Goal: Task Accomplishment & Management: Manage account settings

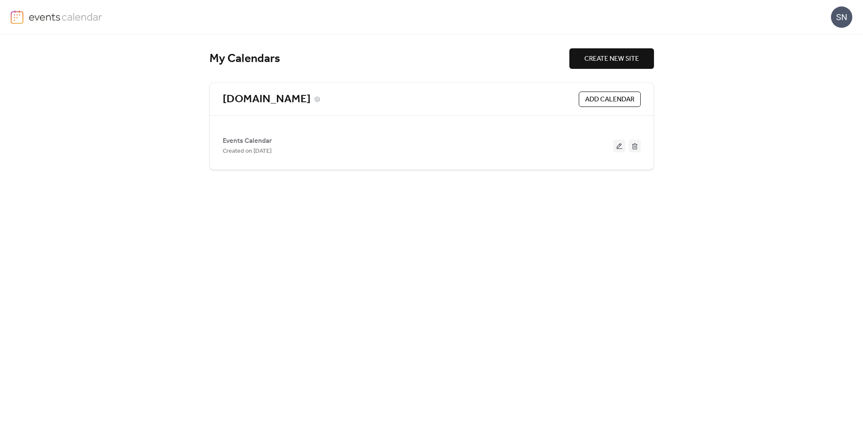
click at [235, 97] on link "[DOMAIN_NAME]" at bounding box center [267, 99] width 88 height 14
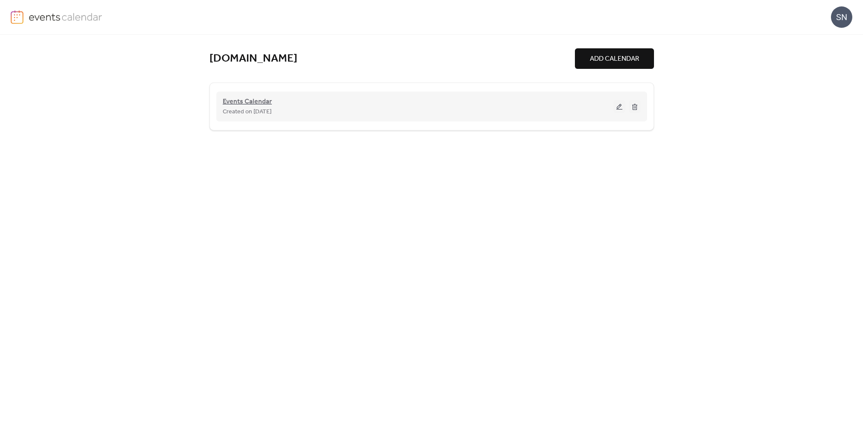
click at [238, 91] on div "Events Calendar Created on 16-Jun-2025" at bounding box center [432, 106] width 418 height 34
click at [238, 100] on span "Events Calendar" at bounding box center [247, 102] width 49 height 10
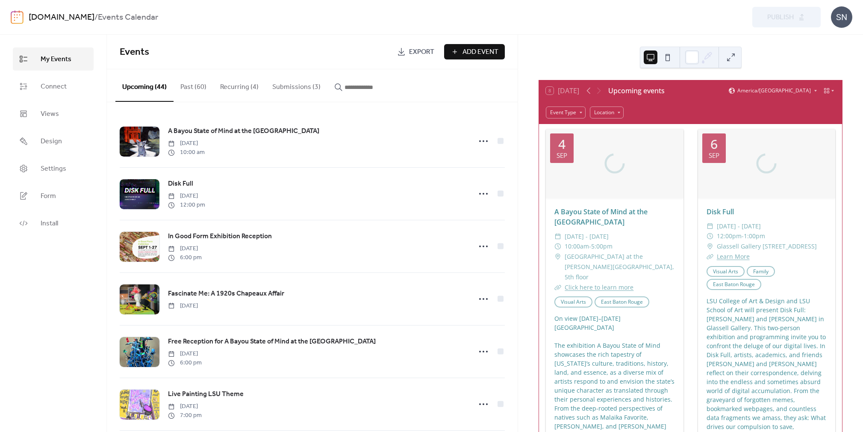
click at [304, 88] on button "Submissions (3)" at bounding box center [296, 85] width 62 height 32
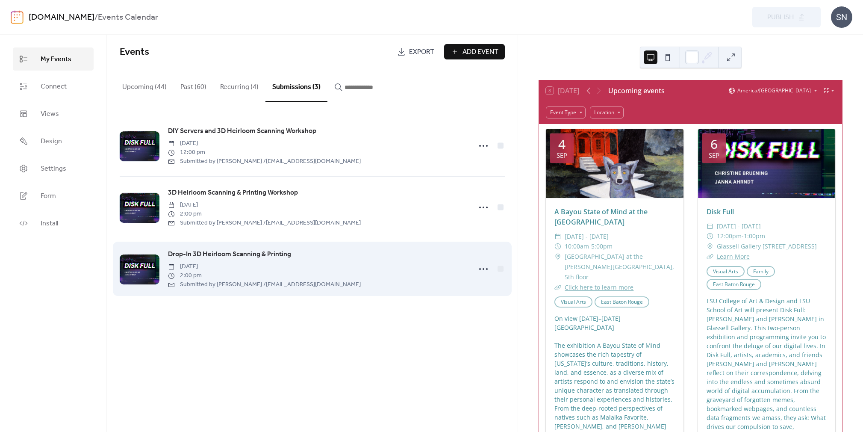
click at [274, 253] on span "Drop-In 3D Heirloom Scanning & Printing" at bounding box center [229, 254] width 123 height 10
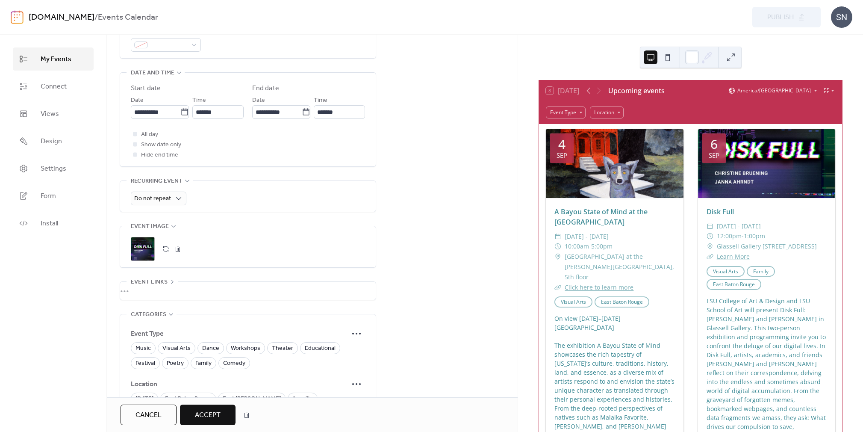
scroll to position [317, 0]
click at [182, 341] on span "Visual Arts" at bounding box center [176, 346] width 28 height 10
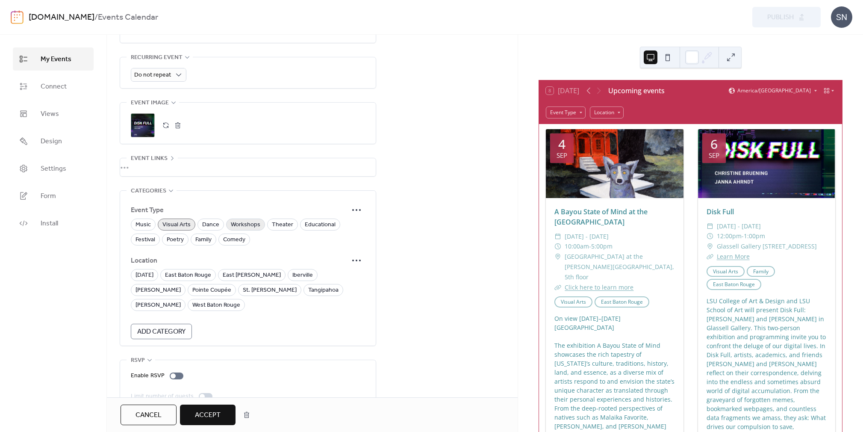
scroll to position [438, 0]
click at [251, 220] on span "Workshops" at bounding box center [245, 225] width 29 height 10
click at [200, 272] on span "East Baton Rouge" at bounding box center [188, 276] width 46 height 10
click at [201, 416] on span "Accept" at bounding box center [208, 415] width 26 height 10
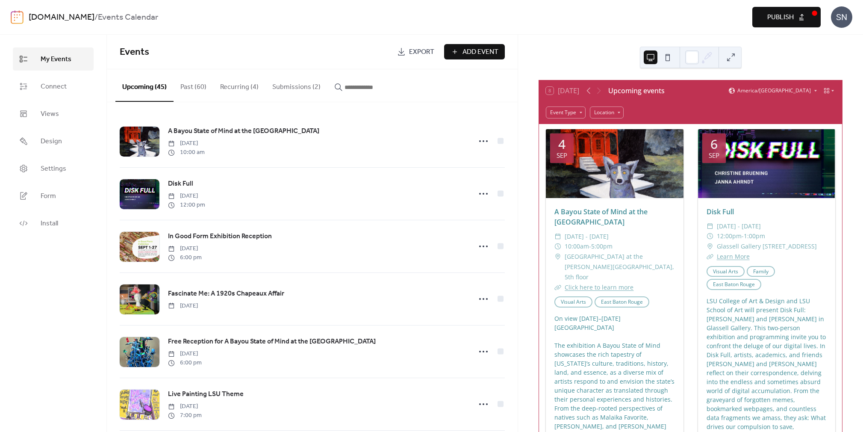
click at [296, 86] on button "Submissions (2)" at bounding box center [296, 85] width 62 height 32
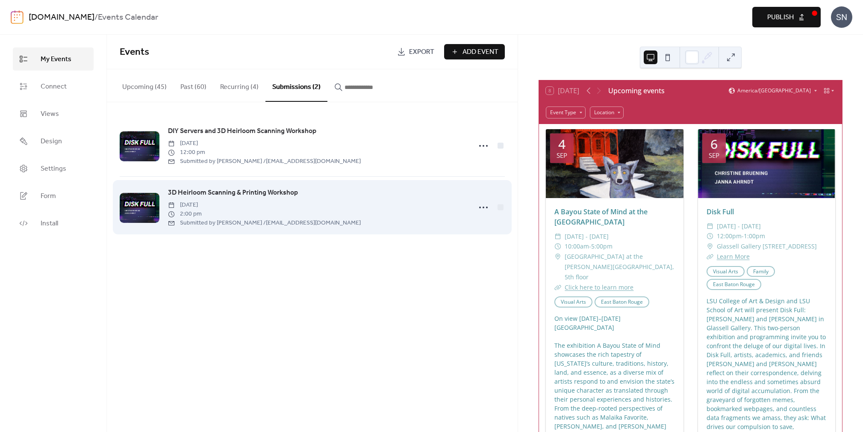
click at [295, 196] on span "3D Heirloom Scanning & Printing Workshop" at bounding box center [233, 193] width 130 height 10
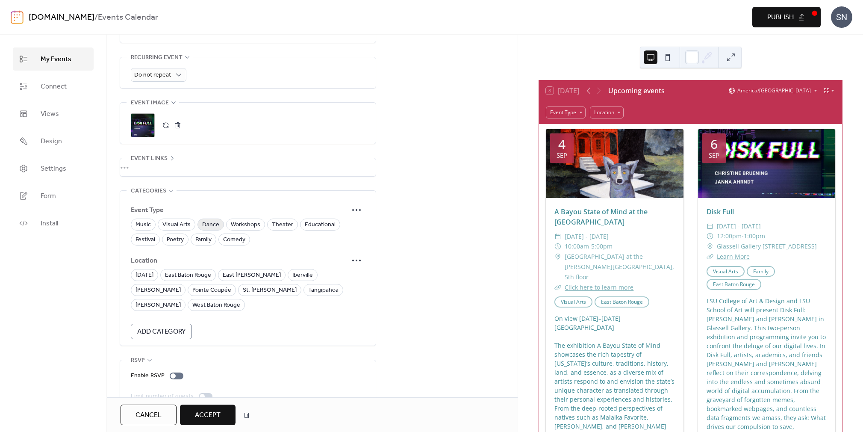
scroll to position [438, 0]
drag, startPoint x: 247, startPoint y: 216, endPoint x: 231, endPoint y: 215, distance: 16.3
click at [245, 220] on span "Workshops" at bounding box center [245, 225] width 29 height 10
click at [185, 220] on span "Visual Arts" at bounding box center [176, 225] width 28 height 10
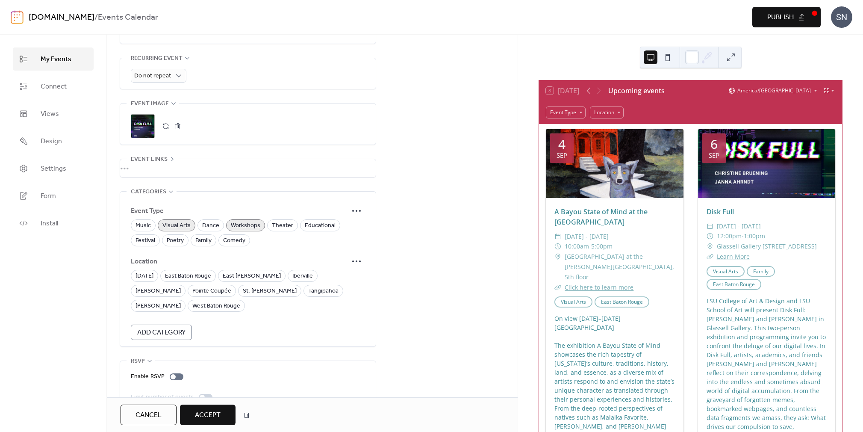
click at [214, 414] on span "Accept" at bounding box center [208, 415] width 26 height 10
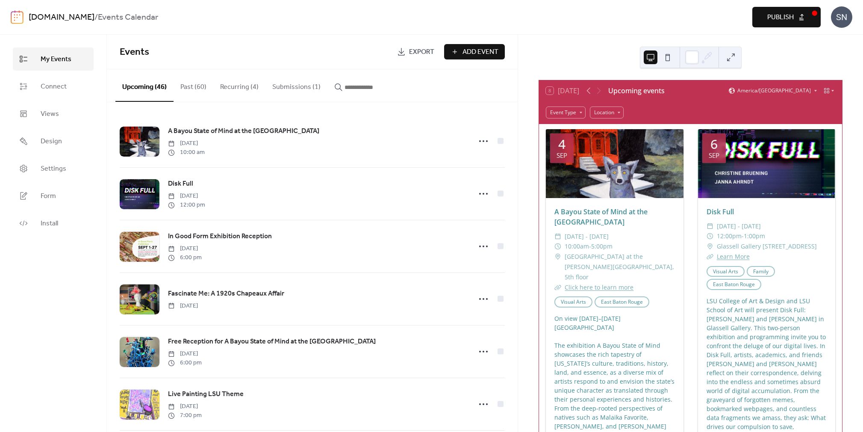
click at [309, 80] on button "Submissions (1)" at bounding box center [296, 85] width 62 height 32
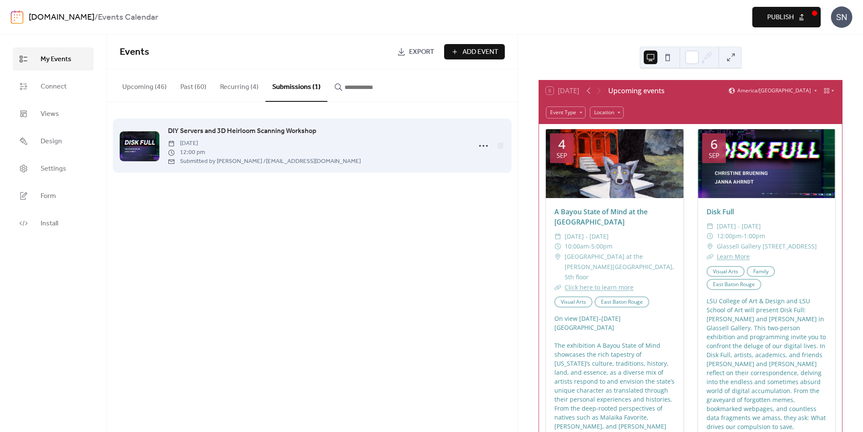
click at [261, 143] on span "[DATE]" at bounding box center [264, 143] width 193 height 9
click at [288, 129] on span "DIY Servers and 3D Heirloom Scanning Workshop" at bounding box center [242, 131] width 148 height 10
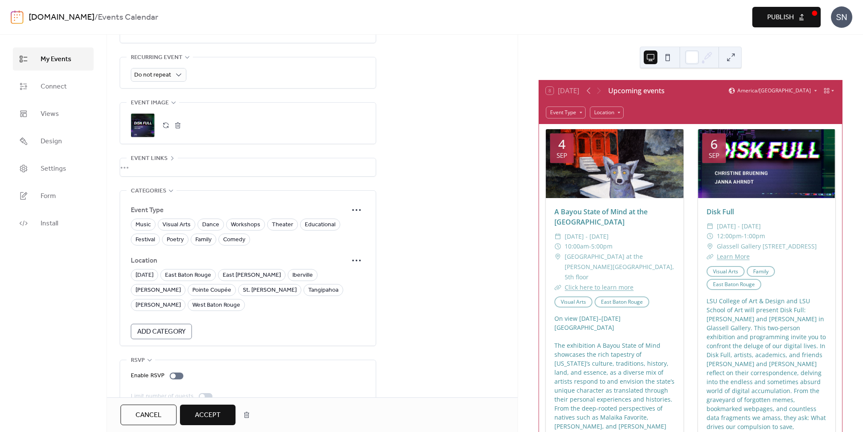
scroll to position [438, 0]
drag, startPoint x: 173, startPoint y: 220, endPoint x: 234, endPoint y: 218, distance: 61.5
click at [173, 220] on span "Visual Arts" at bounding box center [176, 225] width 28 height 10
click at [247, 220] on span "Workshops" at bounding box center [245, 225] width 29 height 10
drag, startPoint x: 209, startPoint y: 268, endPoint x: 200, endPoint y: 273, distance: 11.1
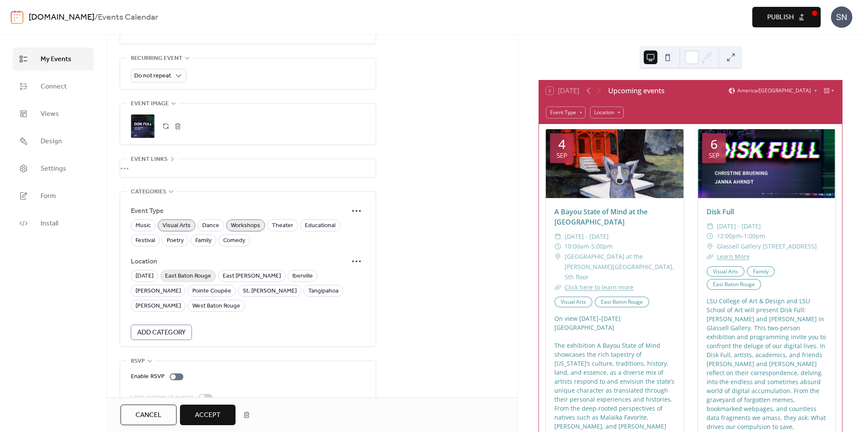
click at [208, 271] on span "East Baton Rouge" at bounding box center [188, 276] width 46 height 10
click at [211, 410] on span "Accept" at bounding box center [208, 415] width 26 height 10
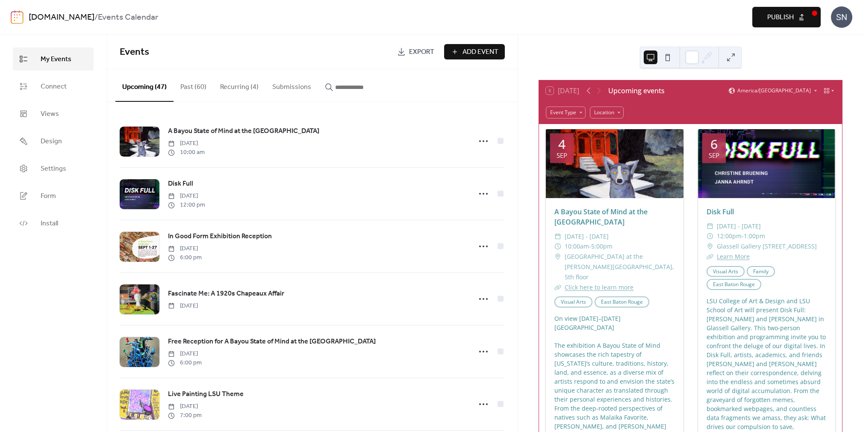
drag, startPoint x: 794, startPoint y: 16, endPoint x: 777, endPoint y: 25, distance: 18.8
click at [794, 16] on span "Publish" at bounding box center [780, 17] width 26 height 10
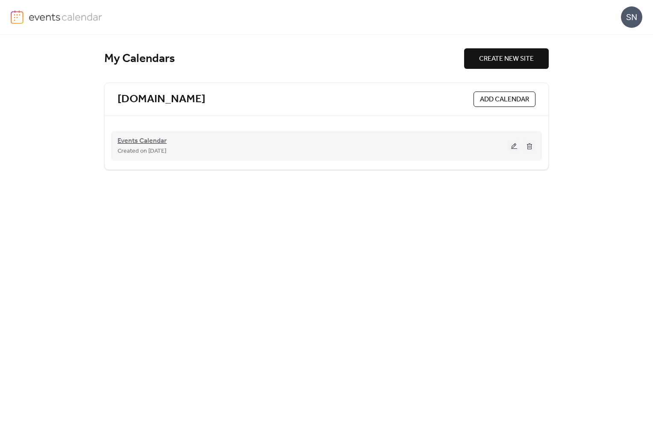
click at [139, 144] on span "Events Calendar" at bounding box center [142, 141] width 49 height 10
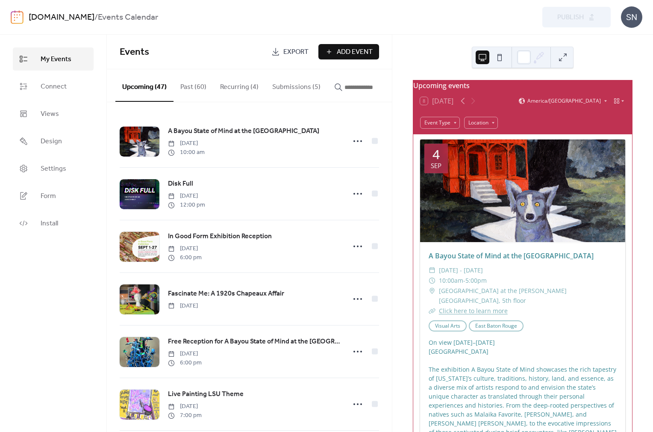
click at [231, 88] on button "Recurring (4)" at bounding box center [239, 85] width 52 height 32
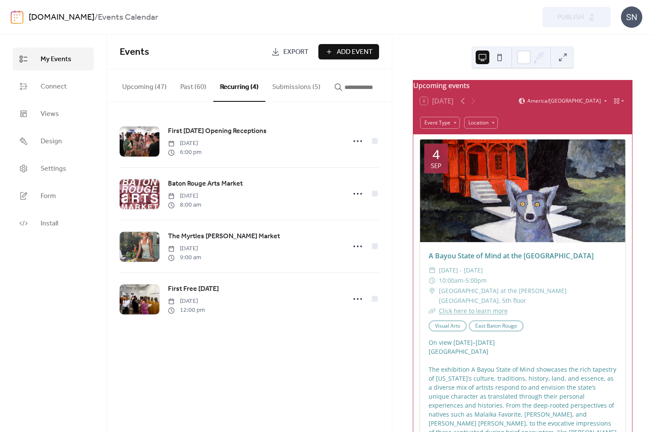
click at [280, 86] on button "Submissions (5)" at bounding box center [296, 85] width 62 height 32
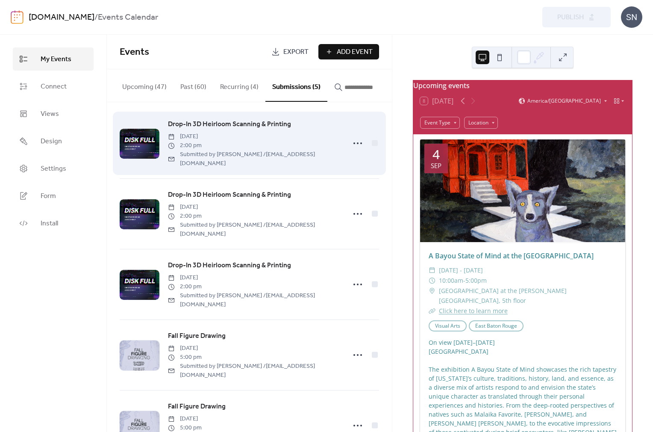
scroll to position [6, 0]
click at [195, 125] on span "Drop-In 3D Heirloom Scanning & Printing" at bounding box center [229, 125] width 123 height 10
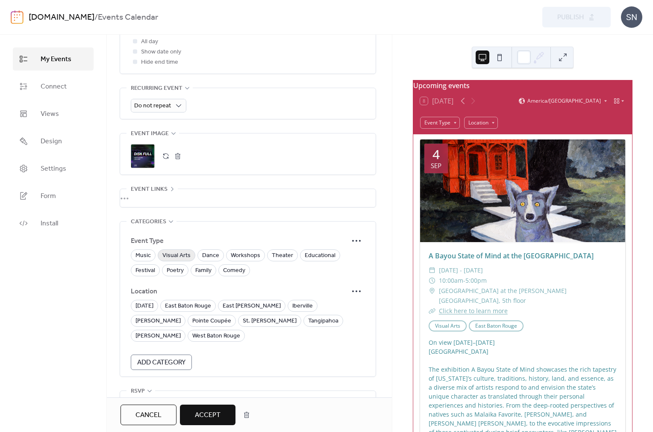
scroll to position [409, 0]
click at [176, 250] on span "Visual Arts" at bounding box center [176, 255] width 28 height 10
click at [217, 417] on span "Accept" at bounding box center [208, 415] width 26 height 10
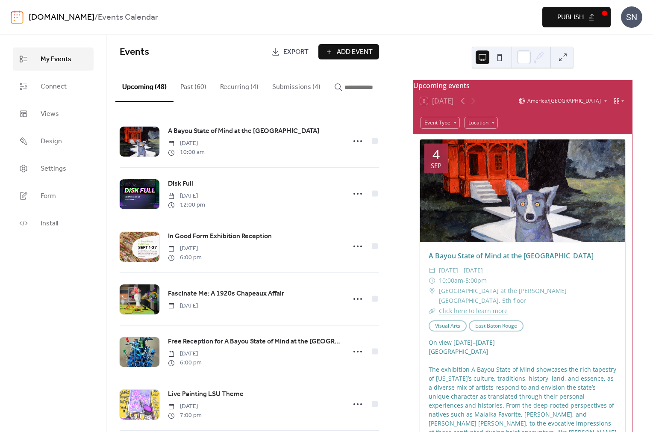
click at [289, 90] on button "Submissions (4)" at bounding box center [296, 85] width 62 height 32
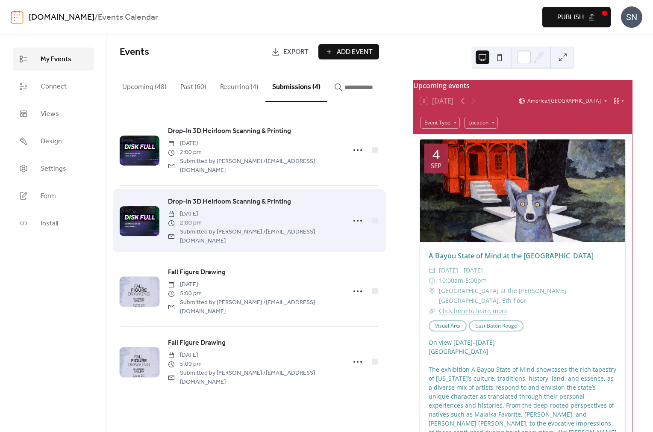
click at [217, 197] on span "Drop-In 3D Heirloom Scanning & Printing" at bounding box center [229, 202] width 123 height 10
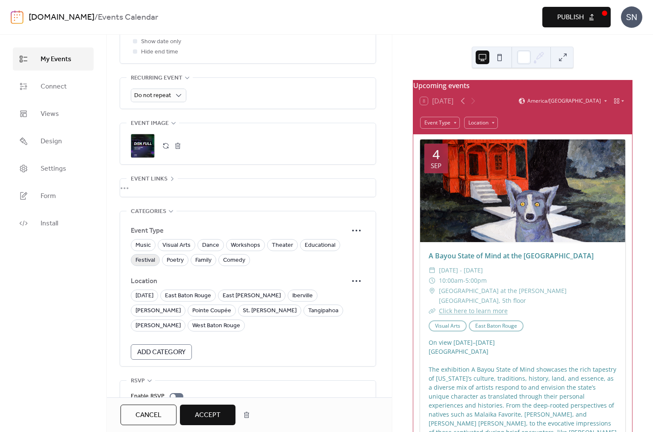
scroll to position [422, 0]
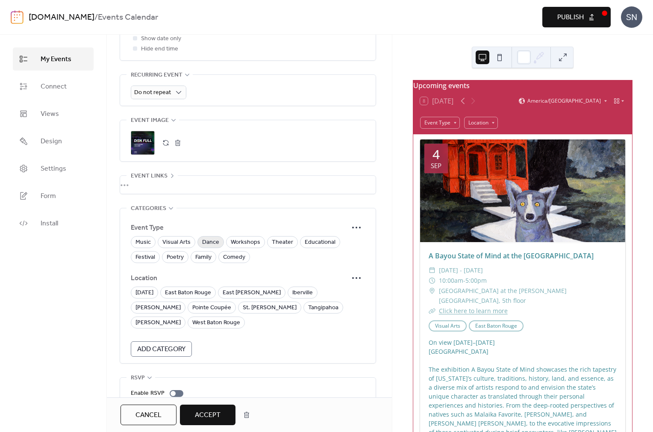
drag, startPoint x: 172, startPoint y: 234, endPoint x: 218, endPoint y: 236, distance: 45.8
click at [172, 237] on span "Visual Arts" at bounding box center [176, 242] width 28 height 10
click at [248, 237] on span "Workshops" at bounding box center [245, 242] width 29 height 10
click at [206, 288] on span "East Baton Rouge" at bounding box center [188, 293] width 46 height 10
click at [199, 418] on span "Accept" at bounding box center [208, 415] width 26 height 10
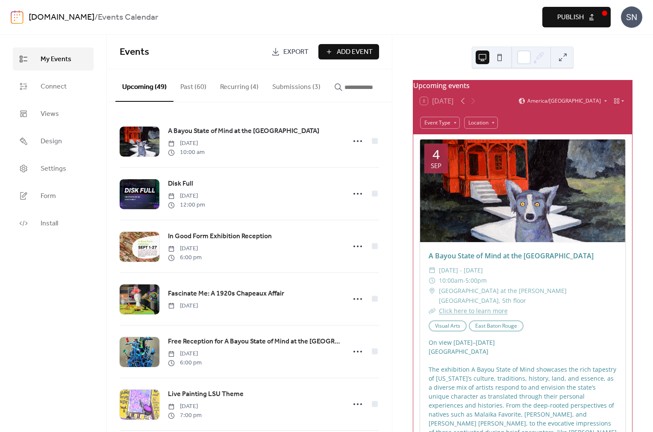
click at [295, 84] on button "Submissions (3)" at bounding box center [296, 85] width 62 height 32
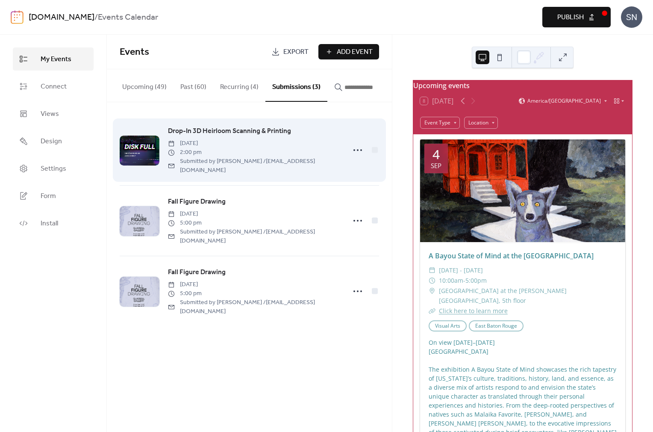
click at [234, 132] on span "Drop-In 3D Heirloom Scanning & Printing" at bounding box center [229, 131] width 123 height 10
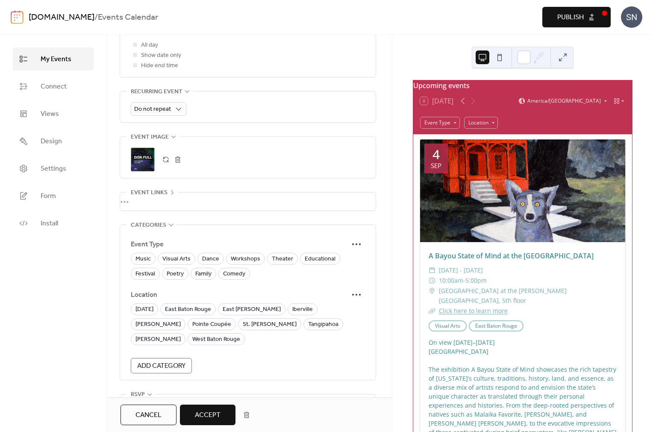
scroll to position [412, 0]
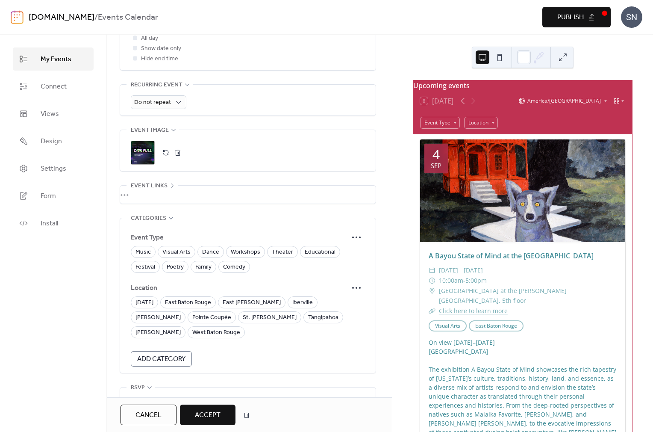
drag, startPoint x: 176, startPoint y: 248, endPoint x: 228, endPoint y: 237, distance: 53.7
click at [176, 248] on span "Visual Arts" at bounding box center [176, 252] width 28 height 10
click at [233, 247] on span "Workshops" at bounding box center [245, 252] width 29 height 10
click at [211, 297] on span "East Baton Rouge" at bounding box center [188, 302] width 46 height 10
click at [206, 418] on span "Accept" at bounding box center [208, 415] width 26 height 10
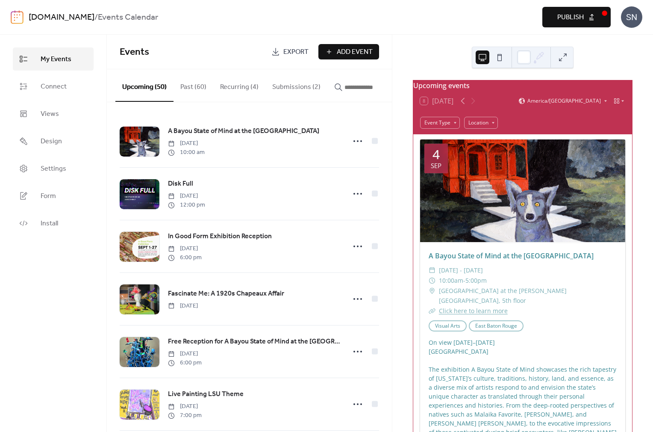
click at [300, 79] on button "Submissions (2)" at bounding box center [296, 85] width 62 height 32
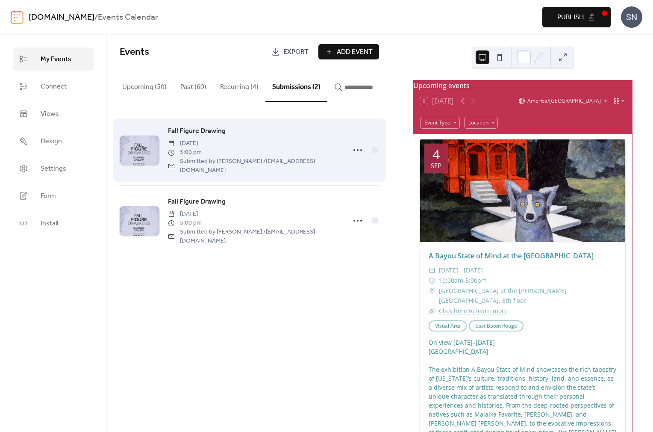
click at [214, 134] on span "Fall Figure Drawing" at bounding box center [197, 131] width 58 height 10
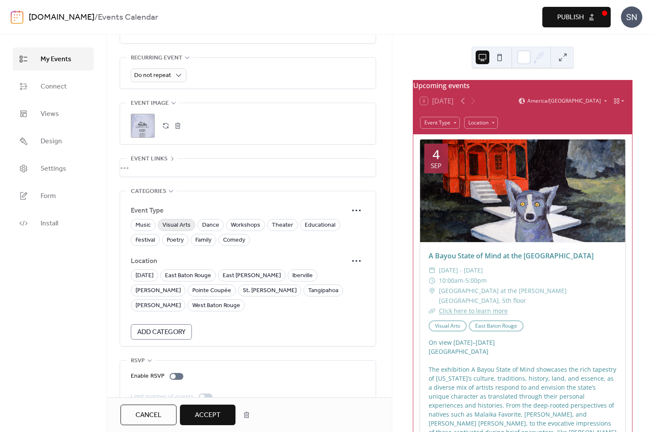
scroll to position [438, 0]
click at [173, 220] on span "Visual Arts" at bounding box center [176, 225] width 28 height 10
drag, startPoint x: 209, startPoint y: 268, endPoint x: 204, endPoint y: 291, distance: 22.8
click at [209, 271] on span "East Baton Rouge" at bounding box center [188, 276] width 46 height 10
click at [209, 414] on span "Accept" at bounding box center [208, 415] width 26 height 10
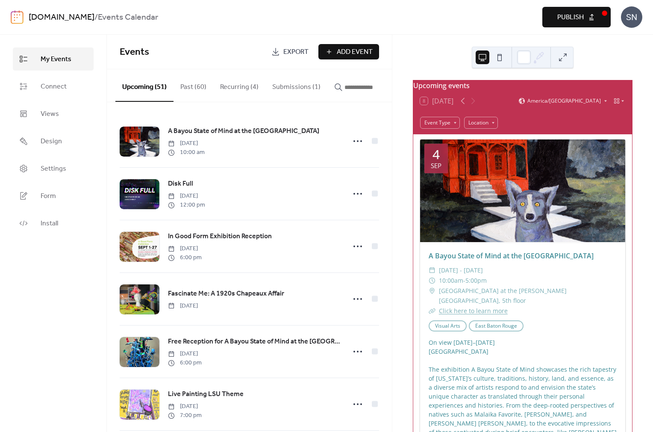
click at [290, 83] on button "Submissions (1)" at bounding box center [296, 85] width 62 height 32
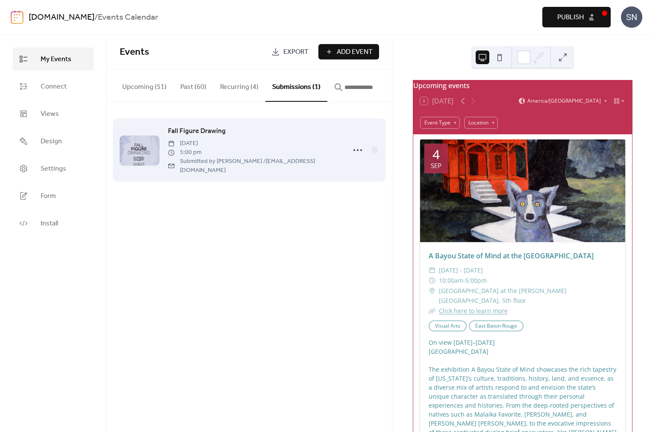
click at [200, 131] on span "Fall Figure Drawing" at bounding box center [197, 131] width 58 height 10
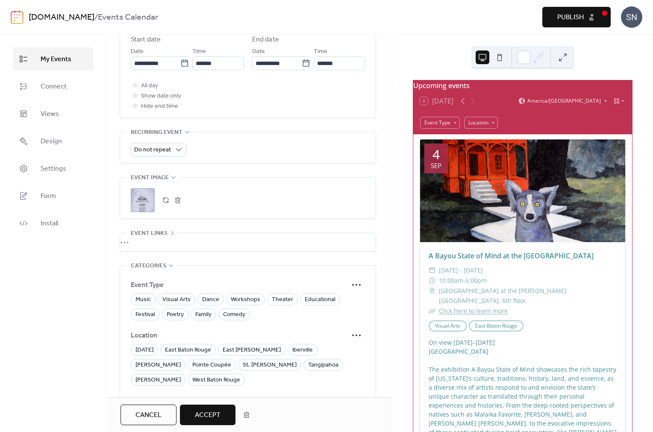
scroll to position [365, 0]
click at [170, 294] on span "Visual Arts" at bounding box center [176, 299] width 28 height 10
click at [206, 344] on span "East Baton Rouge" at bounding box center [188, 349] width 46 height 10
click at [203, 415] on span "Accept" at bounding box center [208, 415] width 26 height 10
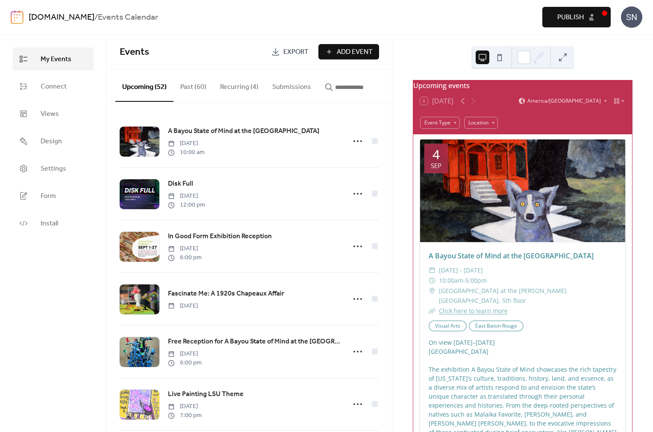
click at [588, 17] on button "Publish" at bounding box center [576, 17] width 68 height 21
